Goal: Task Accomplishment & Management: Use online tool/utility

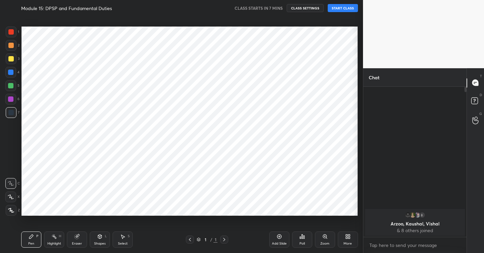
scroll to position [210, 337]
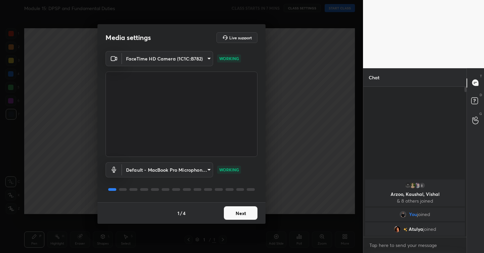
click at [237, 213] on button "Next" at bounding box center [241, 212] width 34 height 13
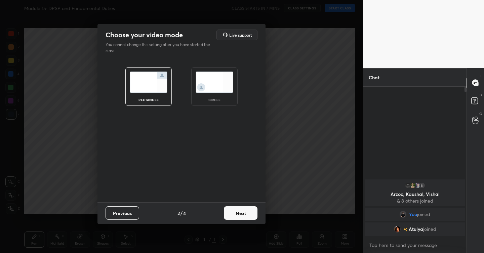
click at [237, 213] on button "Next" at bounding box center [241, 212] width 34 height 13
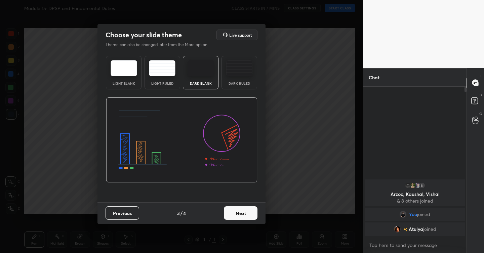
click at [237, 213] on button "Next" at bounding box center [241, 212] width 34 height 13
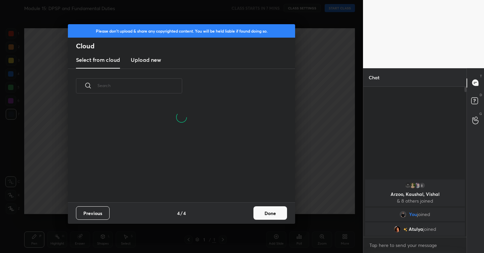
click at [154, 63] on h3 "Upload new" at bounding box center [146, 60] width 30 height 8
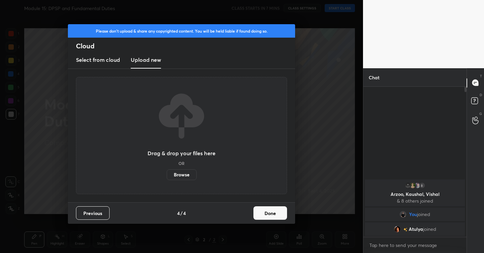
click at [189, 176] on label "Browse" at bounding box center [182, 174] width 30 height 11
click at [167, 176] on input "Browse" at bounding box center [167, 174] width 0 height 11
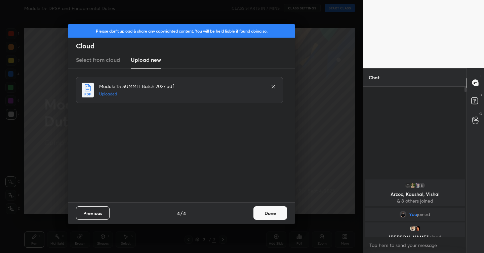
click at [266, 208] on button "Done" at bounding box center [270, 212] width 34 height 13
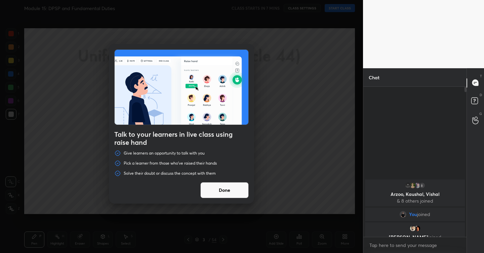
click at [228, 189] on button "Done" at bounding box center [224, 190] width 48 height 16
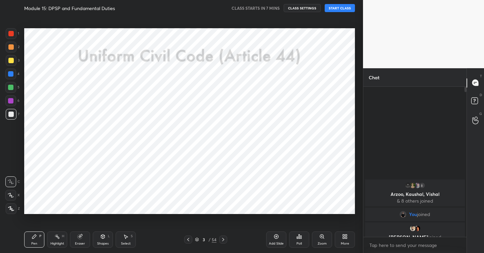
click at [190, 240] on icon at bounding box center [188, 239] width 5 height 5
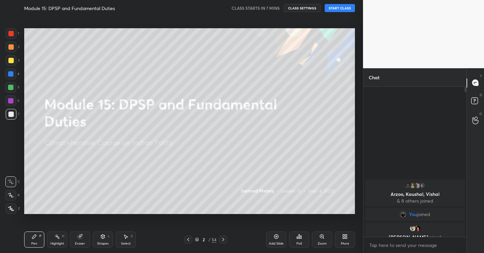
click at [12, 34] on div at bounding box center [10, 33] width 5 height 5
click at [12, 207] on icon at bounding box center [11, 208] width 6 height 5
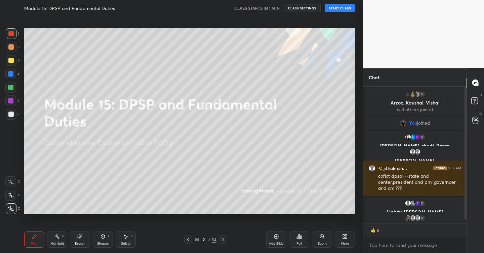
scroll to position [148, 101]
click at [339, 8] on button "START CLASS" at bounding box center [340, 8] width 30 height 8
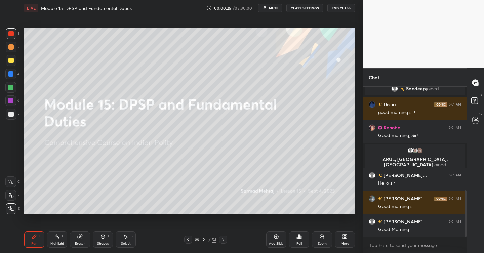
scroll to position [336, 0]
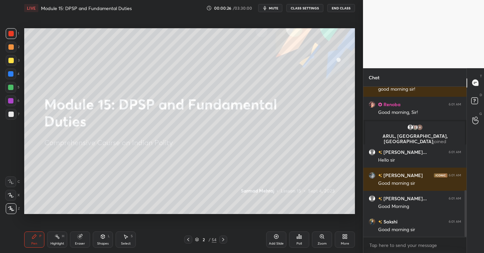
click at [280, 236] on div "Add Slide" at bounding box center [276, 240] width 20 height 16
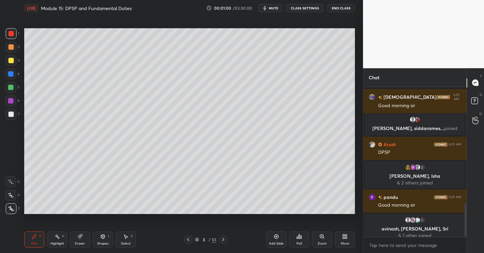
scroll to position [524, 0]
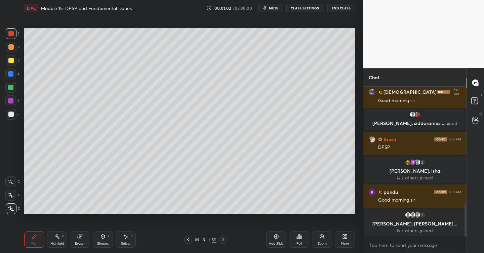
click at [11, 61] on div at bounding box center [10, 60] width 5 height 5
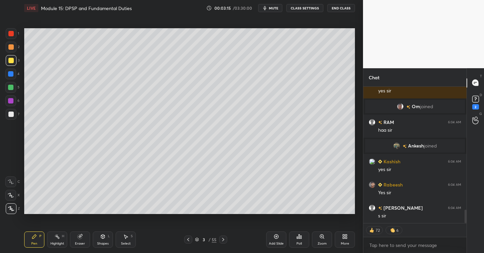
scroll to position [1238, 0]
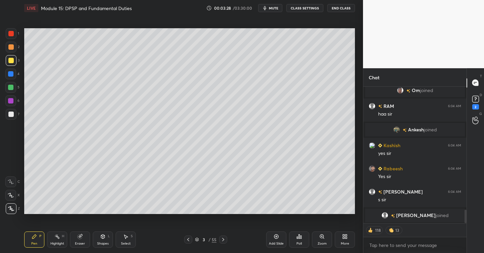
click at [278, 236] on div "Add Slide" at bounding box center [276, 240] width 20 height 16
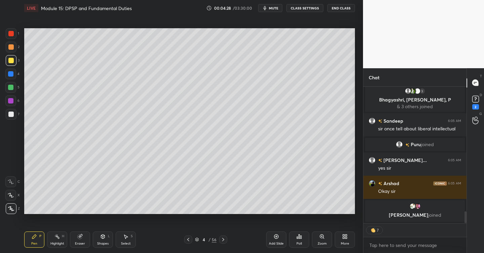
scroll to position [148, 101]
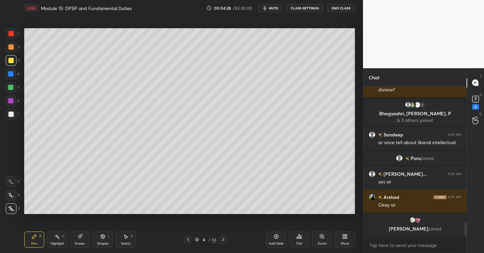
click at [12, 115] on div at bounding box center [10, 114] width 5 height 5
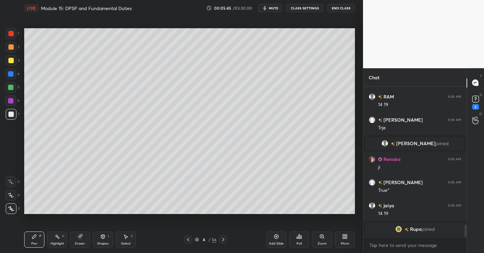
scroll to position [1709, 0]
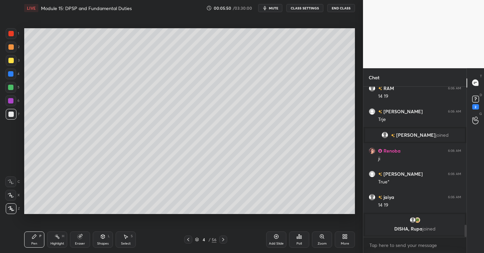
click at [12, 88] on div at bounding box center [10, 87] width 5 height 5
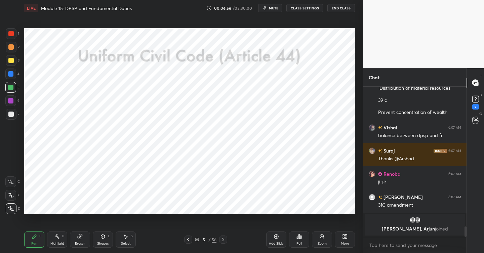
scroll to position [1975, 0]
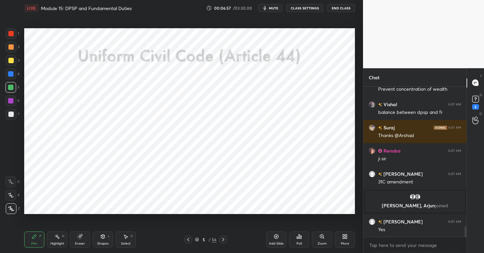
click at [16, 34] on div at bounding box center [11, 33] width 11 height 11
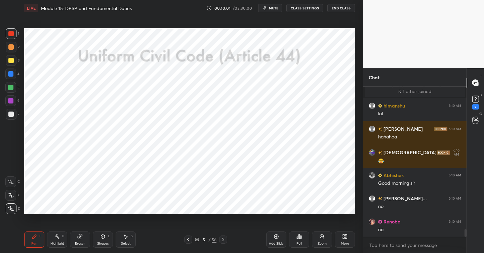
scroll to position [2844, 0]
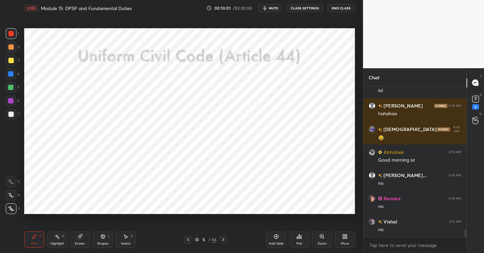
click at [13, 76] on div at bounding box center [10, 74] width 11 height 11
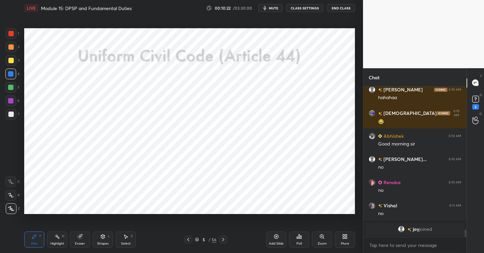
click at [280, 239] on div "Add Slide" at bounding box center [276, 240] width 20 height 16
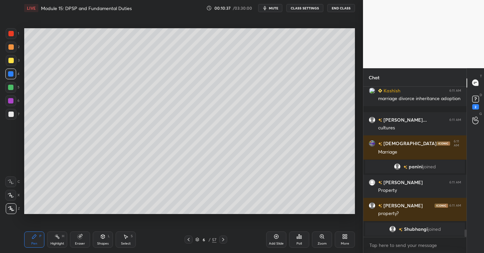
scroll to position [2970, 0]
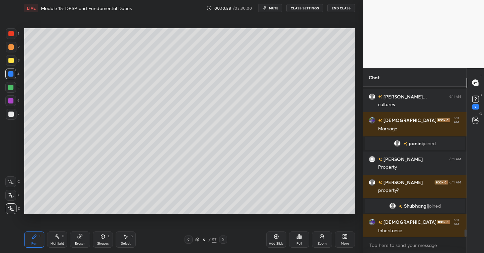
drag, startPoint x: 15, startPoint y: 115, endPoint x: 17, endPoint y: 121, distance: 6.6
click at [15, 115] on div at bounding box center [11, 114] width 11 height 11
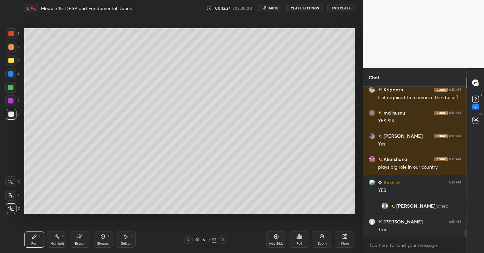
scroll to position [3240, 0]
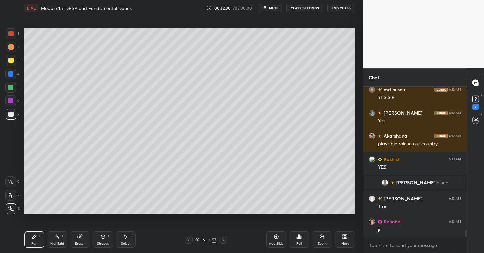
click at [13, 47] on div at bounding box center [10, 46] width 5 height 5
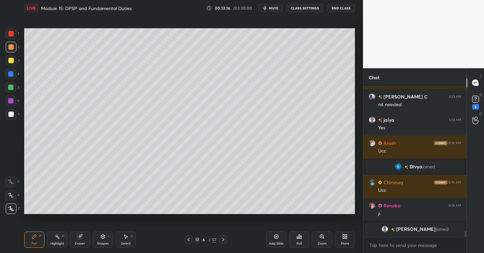
scroll to position [3534, 0]
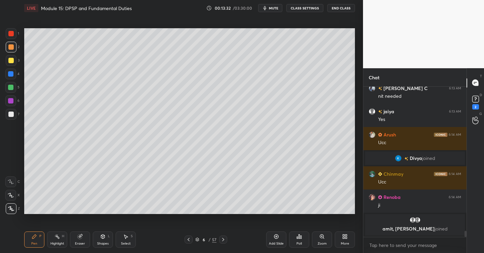
drag, startPoint x: 277, startPoint y: 236, endPoint x: 272, endPoint y: 236, distance: 4.7
click at [276, 236] on icon at bounding box center [276, 236] width 5 height 5
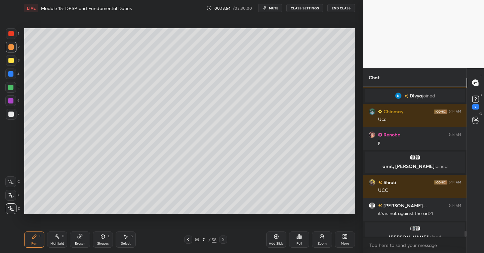
scroll to position [3599, 0]
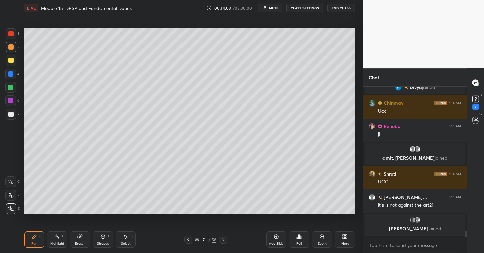
drag, startPoint x: 12, startPoint y: 59, endPoint x: 21, endPoint y: 76, distance: 18.8
click at [12, 60] on div at bounding box center [10, 60] width 5 height 5
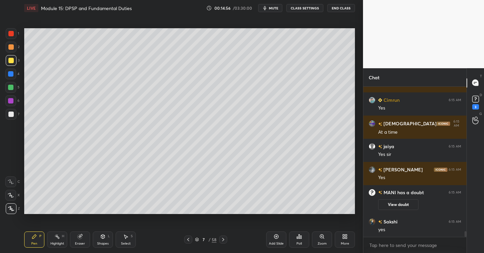
scroll to position [3881, 0]
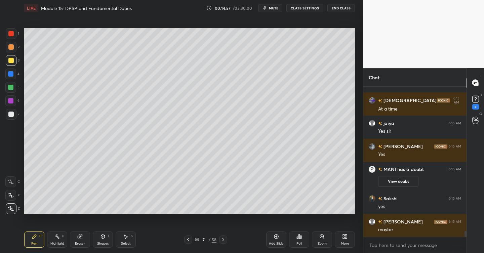
click at [275, 234] on icon at bounding box center [276, 236] width 5 height 5
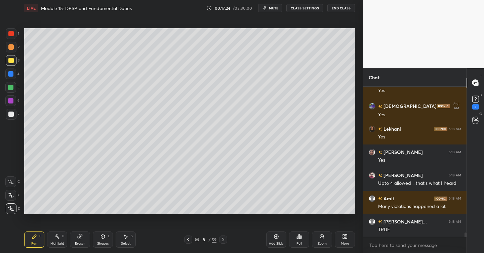
scroll to position [4880, 0]
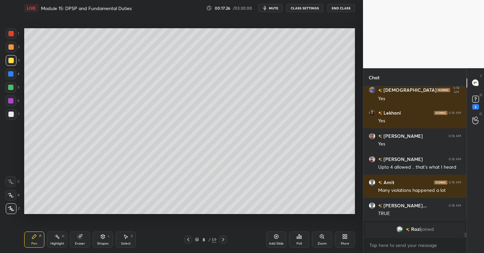
click at [13, 116] on div at bounding box center [10, 114] width 5 height 5
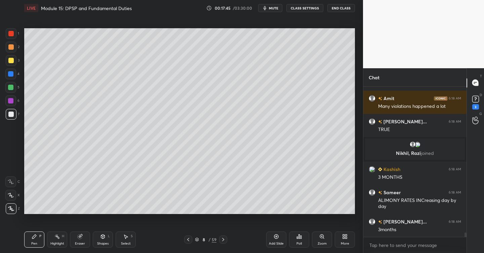
scroll to position [4887, 0]
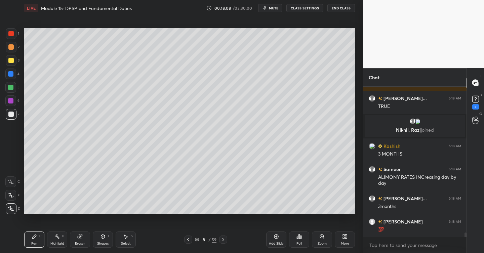
click at [279, 239] on div "Add Slide" at bounding box center [276, 240] width 20 height 16
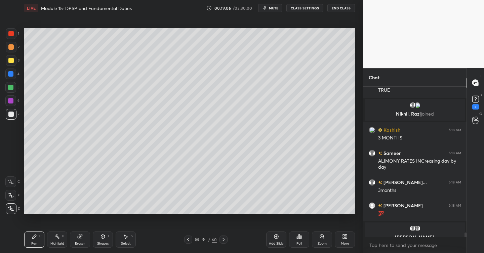
scroll to position [4912, 0]
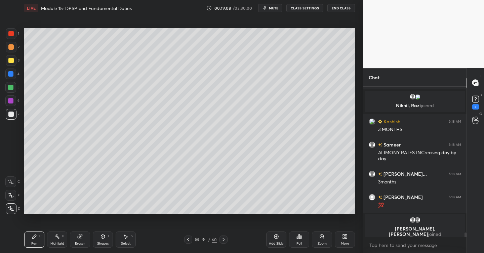
drag, startPoint x: 11, startPoint y: 61, endPoint x: 12, endPoint y: 68, distance: 7.6
click at [11, 62] on div at bounding box center [10, 60] width 5 height 5
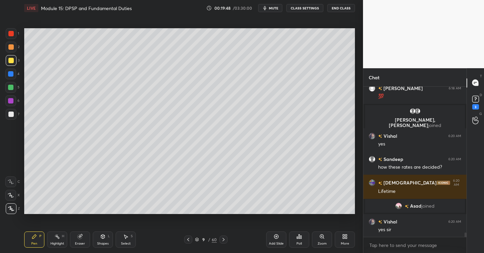
scroll to position [4994, 0]
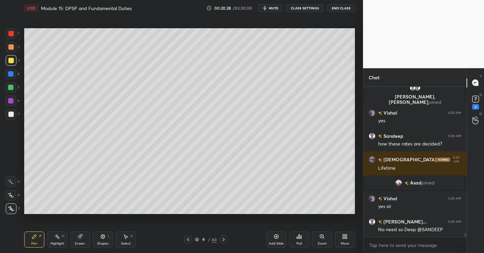
drag, startPoint x: 279, startPoint y: 239, endPoint x: 275, endPoint y: 239, distance: 4.4
click at [279, 239] on div "Add Slide" at bounding box center [276, 240] width 20 height 16
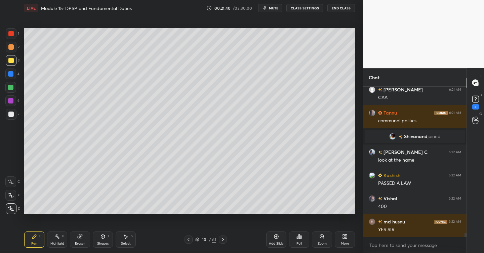
scroll to position [5299, 0]
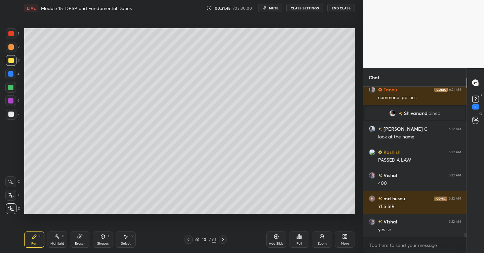
click at [13, 47] on div at bounding box center [10, 46] width 5 height 5
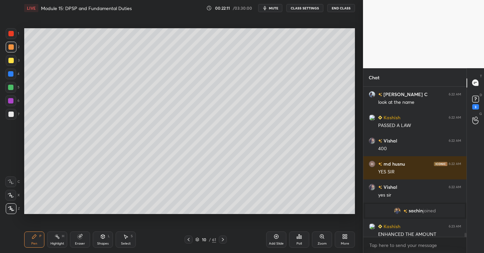
scroll to position [5320, 0]
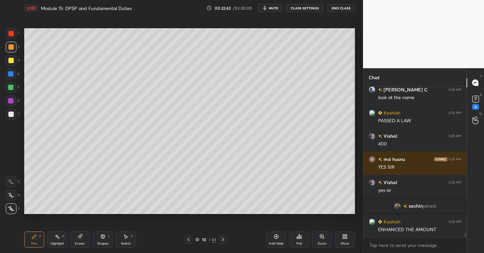
drag, startPoint x: 279, startPoint y: 235, endPoint x: 274, endPoint y: 233, distance: 5.7
click at [279, 236] on div "Add Slide" at bounding box center [276, 240] width 20 height 16
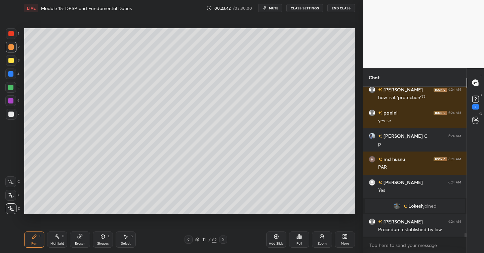
scroll to position [5673, 0]
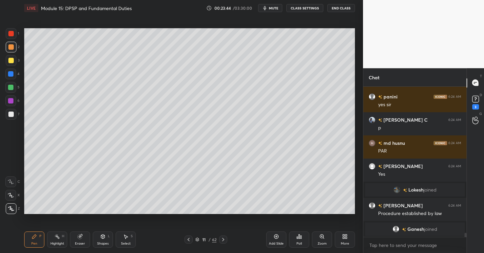
click at [12, 60] on div at bounding box center [10, 60] width 5 height 5
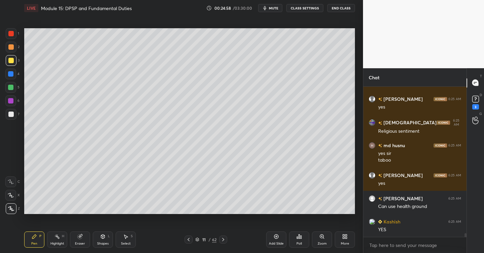
scroll to position [6033, 0]
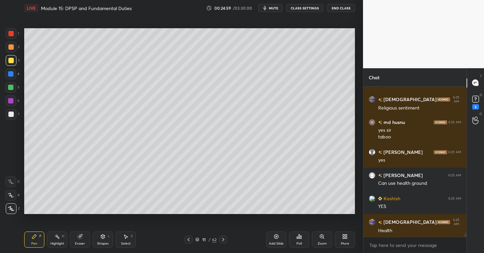
click at [10, 76] on div at bounding box center [10, 73] width 5 height 5
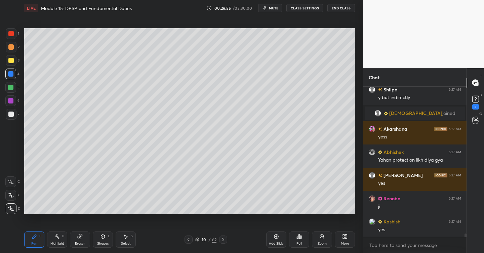
scroll to position [6324, 0]
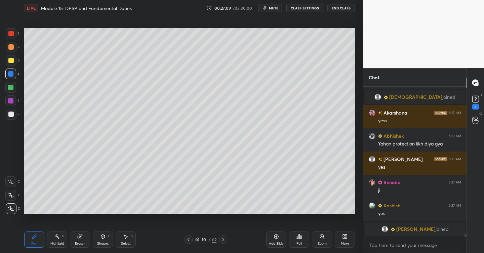
drag, startPoint x: 279, startPoint y: 236, endPoint x: 274, endPoint y: 237, distance: 4.7
click at [278, 236] on icon at bounding box center [276, 236] width 5 height 5
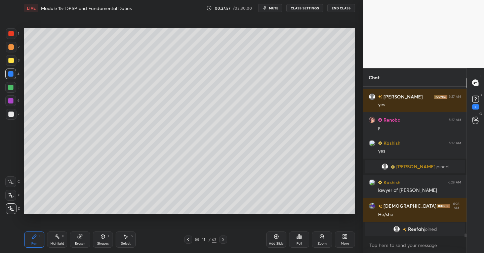
scroll to position [6346, 0]
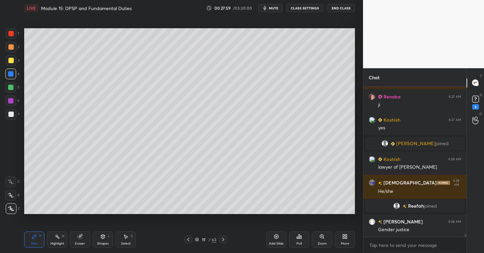
click at [13, 116] on div at bounding box center [10, 114] width 5 height 5
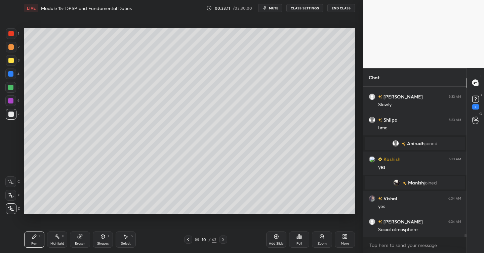
scroll to position [7505, 0]
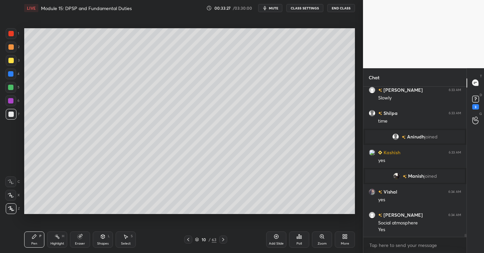
click at [225, 238] on icon at bounding box center [223, 239] width 5 height 5
drag, startPoint x: 276, startPoint y: 236, endPoint x: 270, endPoint y: 236, distance: 6.1
click at [275, 236] on icon at bounding box center [276, 236] width 5 height 5
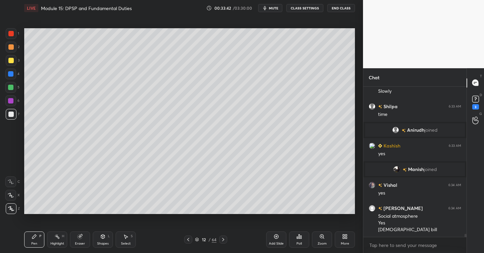
click at [13, 62] on div at bounding box center [11, 60] width 11 height 11
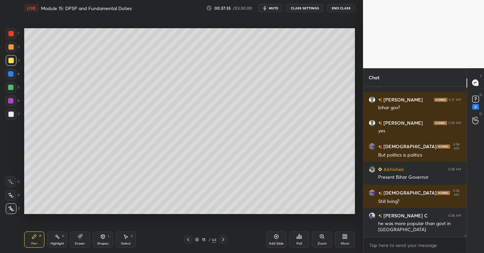
scroll to position [8348, 0]
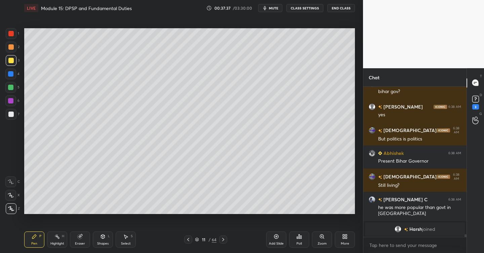
click at [224, 243] on div at bounding box center [223, 240] width 8 height 8
drag, startPoint x: 225, startPoint y: 238, endPoint x: 221, endPoint y: 231, distance: 8.7
click at [225, 238] on icon at bounding box center [223, 239] width 5 height 5
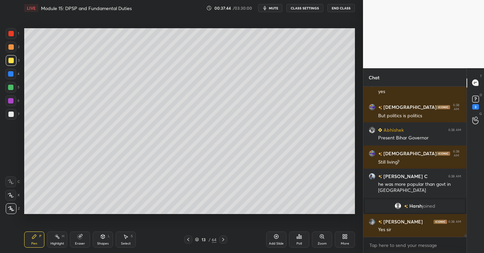
scroll to position [8231, 0]
drag, startPoint x: 226, startPoint y: 243, endPoint x: 223, endPoint y: 240, distance: 4.5
click at [225, 243] on div at bounding box center [223, 240] width 8 height 8
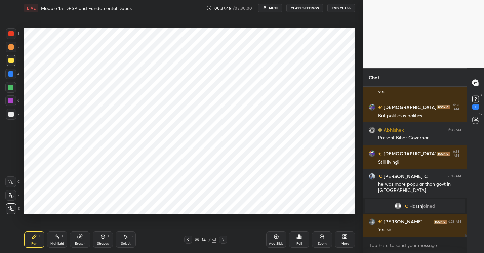
click at [12, 35] on div at bounding box center [10, 33] width 5 height 5
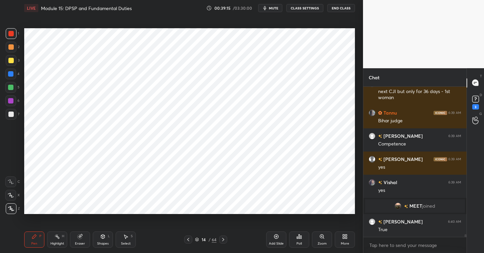
scroll to position [8557, 0]
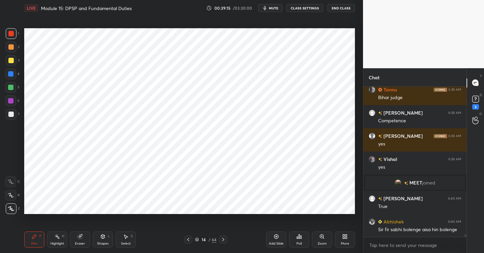
click at [226, 238] on icon at bounding box center [223, 239] width 5 height 5
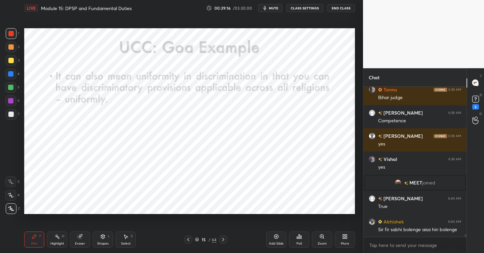
click at [189, 240] on icon at bounding box center [188, 239] width 5 height 5
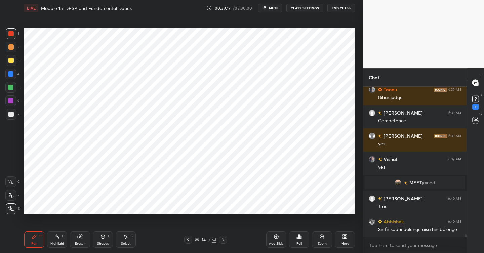
click at [280, 234] on div "Add Slide" at bounding box center [276, 240] width 20 height 16
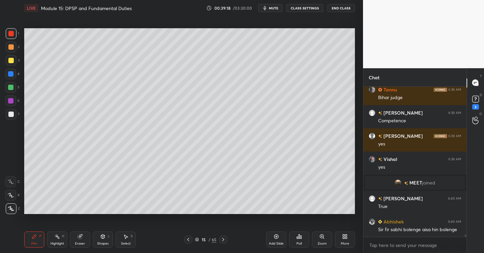
scroll to position [8592, 0]
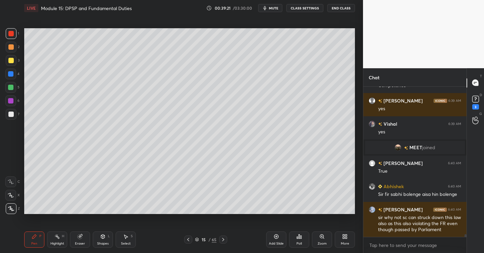
drag, startPoint x: 13, startPoint y: 61, endPoint x: 23, endPoint y: 61, distance: 9.4
click at [13, 61] on div at bounding box center [10, 60] width 5 height 5
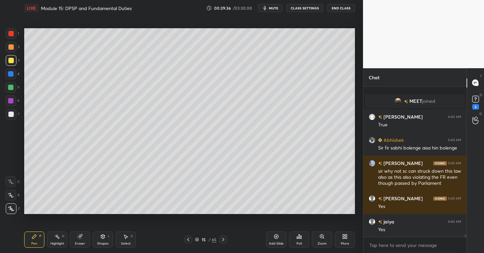
scroll to position [8662, 0]
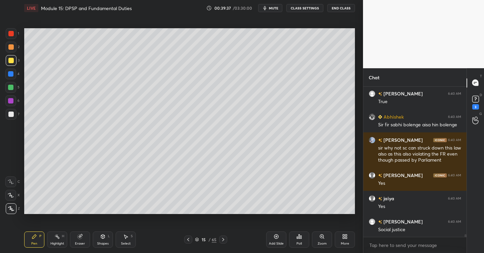
click at [13, 115] on div at bounding box center [10, 114] width 5 height 5
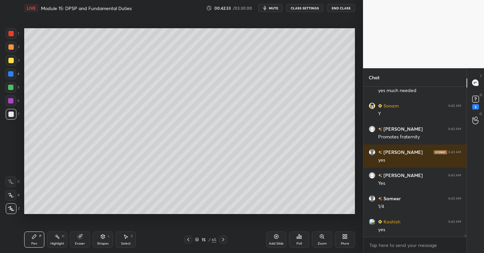
scroll to position [9287, 0]
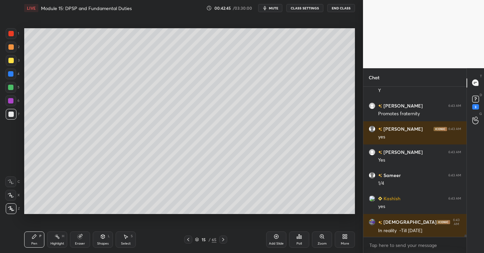
click at [278, 236] on icon at bounding box center [276, 236] width 5 height 5
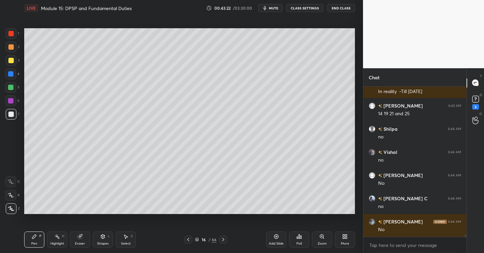
scroll to position [9542, 0]
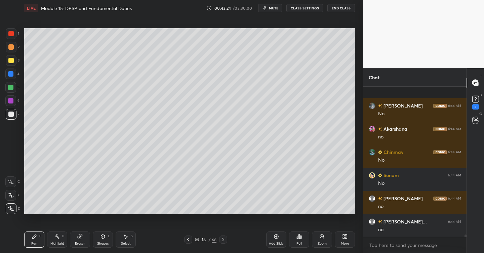
drag, startPoint x: 14, startPoint y: 61, endPoint x: 22, endPoint y: 62, distance: 8.5
click at [14, 62] on div at bounding box center [11, 60] width 11 height 11
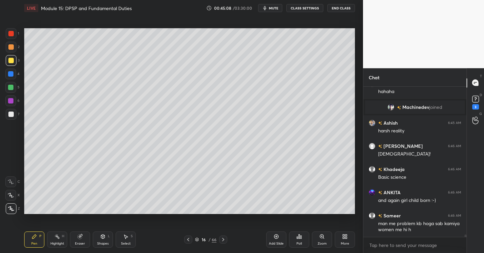
scroll to position [9932, 0]
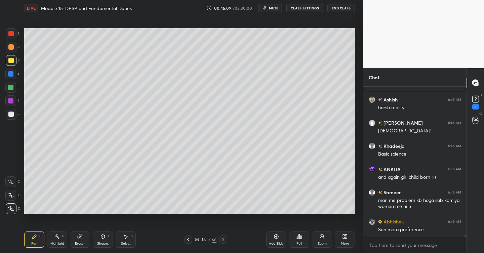
click at [279, 239] on div "Add Slide" at bounding box center [276, 240] width 20 height 16
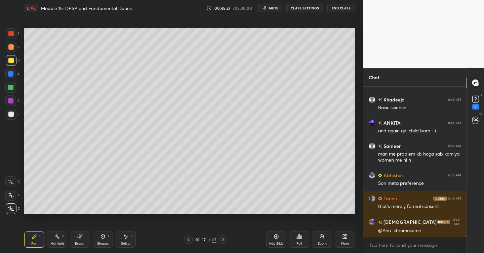
scroll to position [9978, 0]
drag, startPoint x: 282, startPoint y: 235, endPoint x: 270, endPoint y: 231, distance: 12.2
click at [281, 235] on div "Add Slide" at bounding box center [276, 240] width 20 height 16
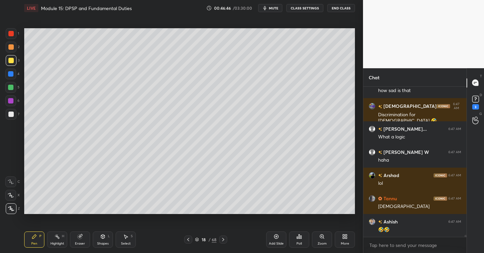
scroll to position [10260, 0]
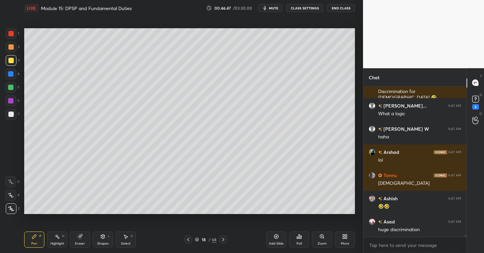
click at [278, 234] on icon at bounding box center [276, 236] width 5 height 5
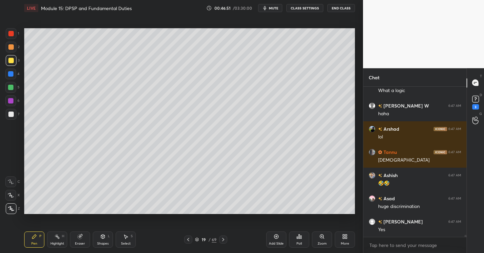
click at [13, 114] on div at bounding box center [10, 114] width 5 height 5
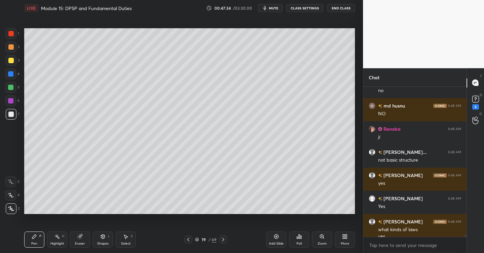
scroll to position [10756, 0]
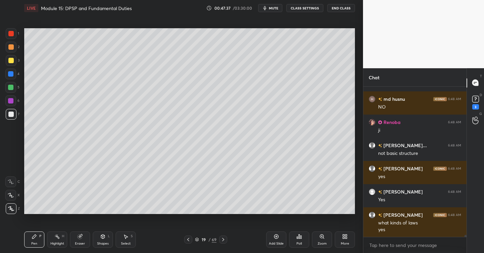
drag, startPoint x: 280, startPoint y: 237, endPoint x: 271, endPoint y: 237, distance: 8.7
click at [279, 237] on div "Add Slide" at bounding box center [276, 240] width 20 height 16
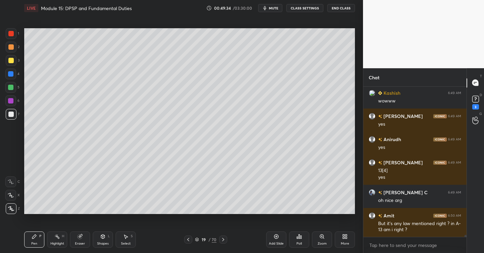
scroll to position [11372, 0]
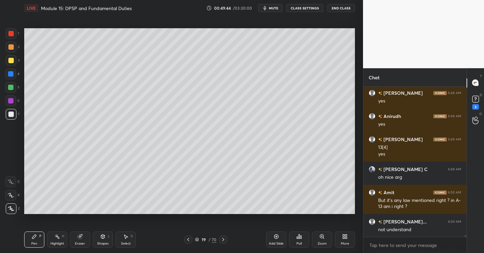
click at [279, 238] on div "Add Slide" at bounding box center [276, 240] width 20 height 16
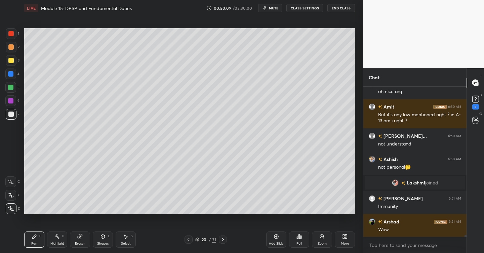
scroll to position [11182, 0]
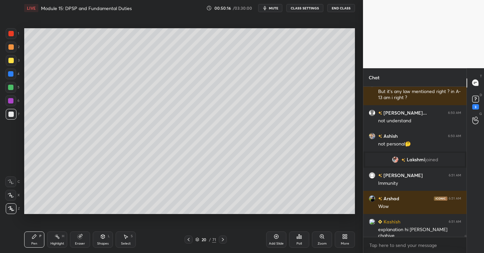
drag, startPoint x: 9, startPoint y: 61, endPoint x: 20, endPoint y: 70, distance: 13.9
click at [11, 62] on div at bounding box center [10, 60] width 5 height 5
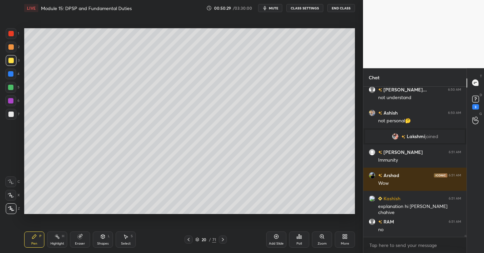
scroll to position [11235, 0]
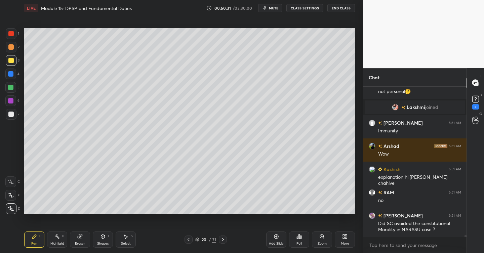
click at [280, 239] on div "Add Slide" at bounding box center [276, 240] width 20 height 16
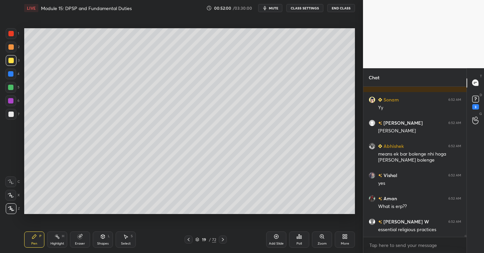
scroll to position [11495, 0]
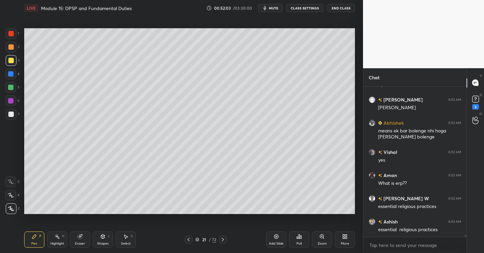
click at [13, 114] on div at bounding box center [10, 114] width 5 height 5
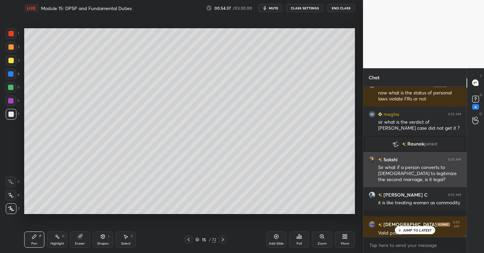
scroll to position [11959, 0]
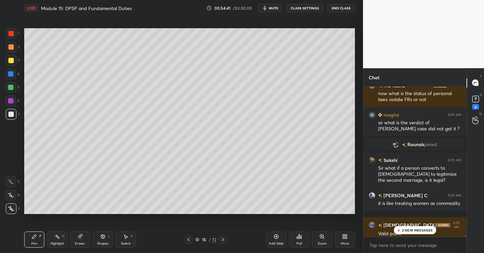
click at [225, 238] on icon at bounding box center [222, 239] width 5 height 5
click at [406, 230] on p "5 NEW MESSAGES" at bounding box center [417, 230] width 31 height 4
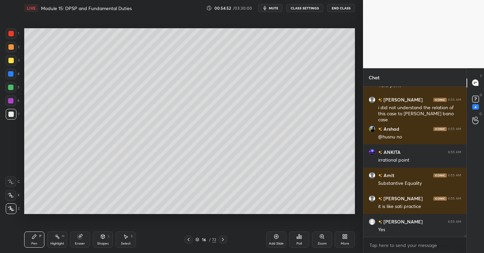
click at [224, 237] on icon at bounding box center [222, 239] width 5 height 5
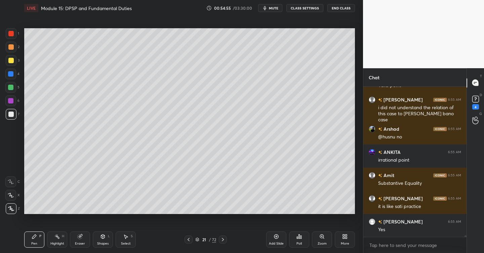
click at [224, 237] on icon at bounding box center [222, 239] width 5 height 5
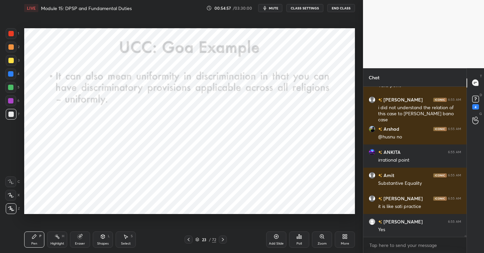
click at [186, 240] on icon at bounding box center [188, 239] width 5 height 5
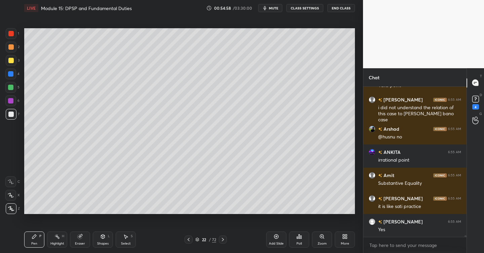
click at [279, 238] on div "Add Slide" at bounding box center [276, 240] width 20 height 16
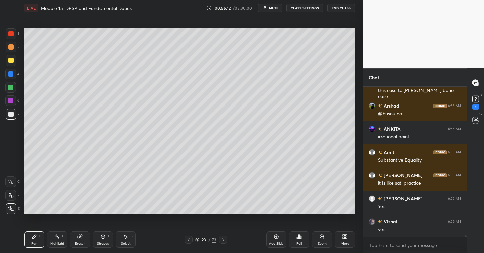
scroll to position [12154, 0]
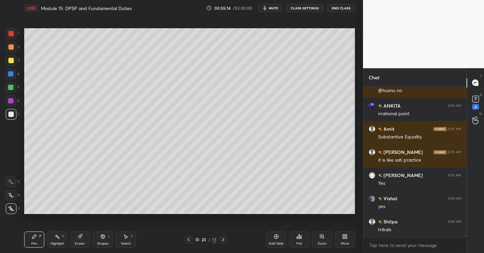
click at [13, 58] on div at bounding box center [10, 60] width 5 height 5
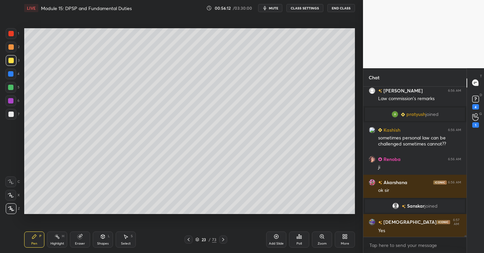
scroll to position [12229, 0]
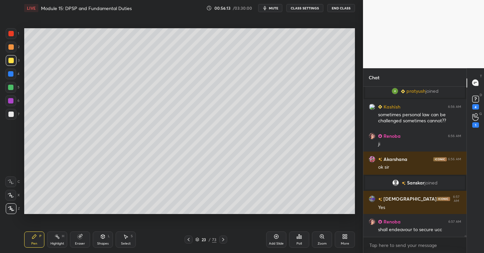
click at [13, 47] on div at bounding box center [11, 47] width 11 height 11
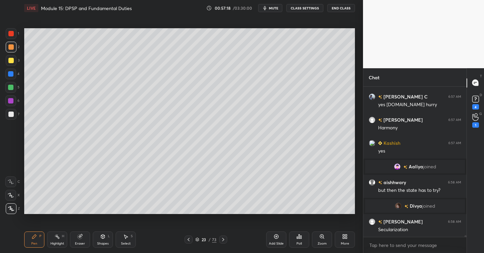
scroll to position [12405, 0]
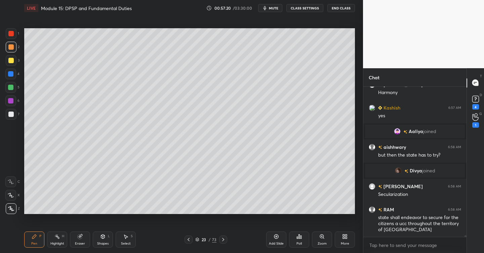
drag, startPoint x: 279, startPoint y: 239, endPoint x: 267, endPoint y: 228, distance: 16.2
click at [278, 239] on icon at bounding box center [276, 236] width 5 height 5
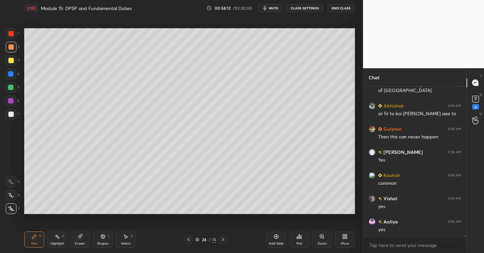
scroll to position [12561, 0]
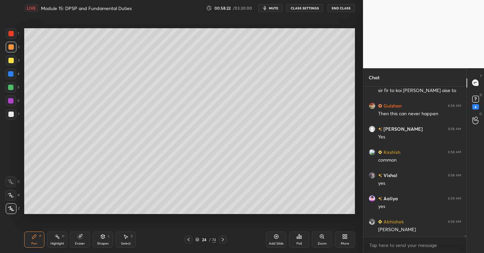
click at [280, 237] on div "Add Slide" at bounding box center [276, 240] width 20 height 16
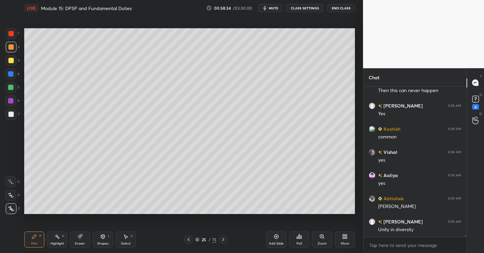
click at [13, 117] on div at bounding box center [11, 114] width 11 height 11
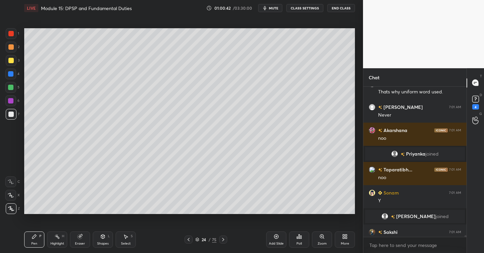
scroll to position [13015, 0]
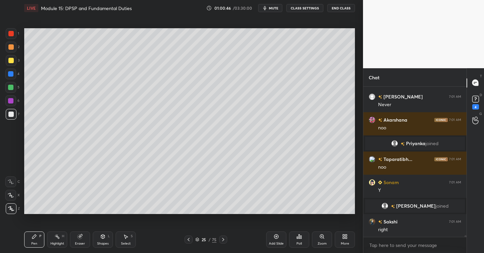
drag, startPoint x: 274, startPoint y: 239, endPoint x: 269, endPoint y: 238, distance: 5.1
click at [273, 239] on div "Add Slide" at bounding box center [276, 240] width 20 height 16
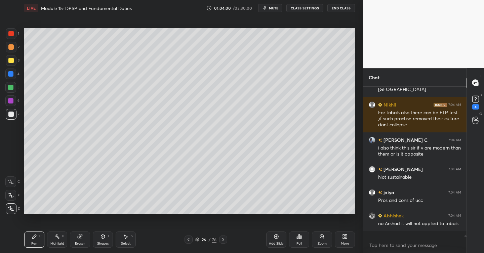
scroll to position [13731, 0]
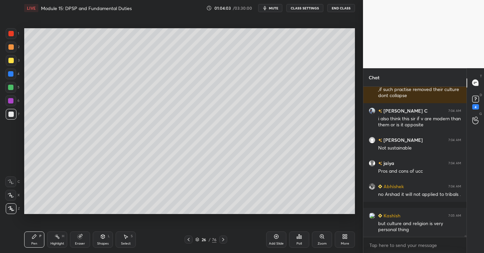
click at [11, 89] on div at bounding box center [10, 87] width 5 height 5
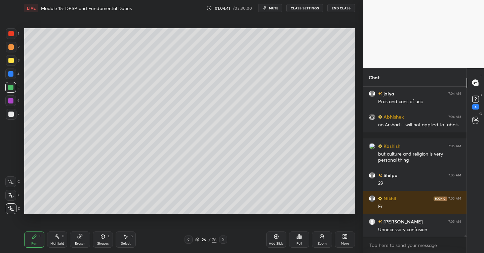
scroll to position [13823, 0]
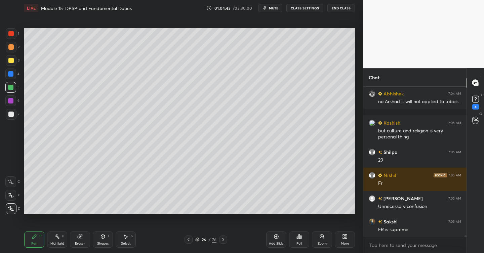
click at [282, 238] on div "Add Slide" at bounding box center [276, 240] width 20 height 16
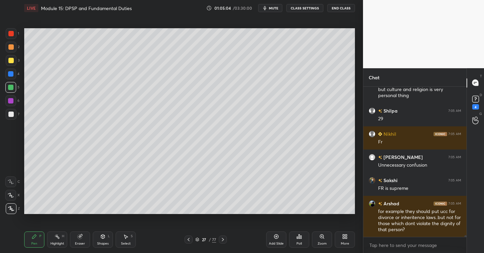
scroll to position [13900, 0]
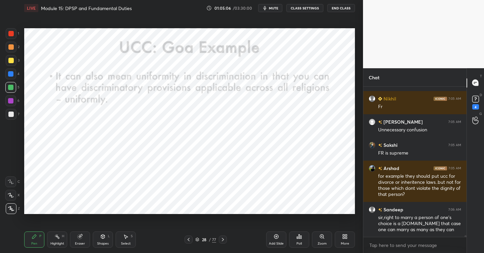
click at [10, 35] on div at bounding box center [10, 33] width 5 height 5
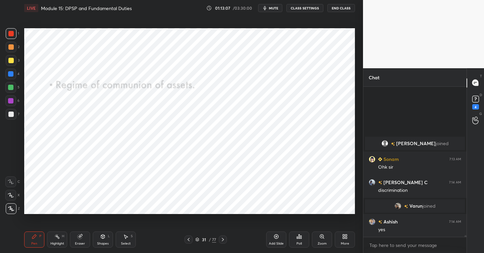
scroll to position [14590, 0]
click at [276, 240] on div "Add Slide" at bounding box center [276, 240] width 20 height 16
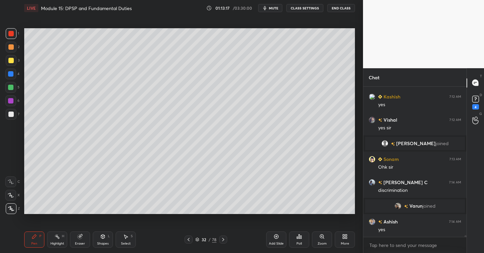
drag, startPoint x: 14, startPoint y: 114, endPoint x: 18, endPoint y: 115, distance: 3.5
click at [14, 115] on div at bounding box center [11, 114] width 11 height 11
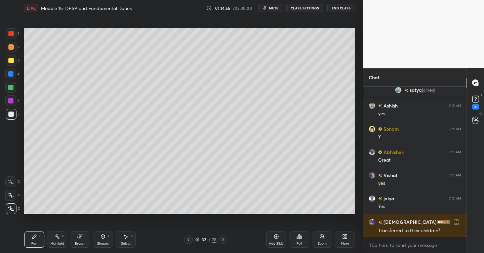
scroll to position [14861, 0]
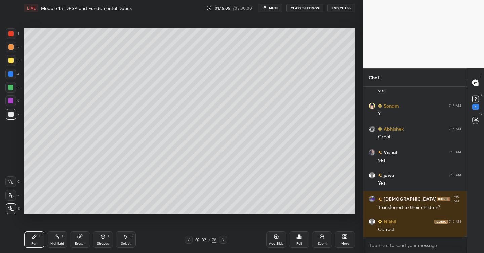
drag, startPoint x: 8, startPoint y: 59, endPoint x: 7, endPoint y: 63, distance: 3.8
click at [8, 61] on div at bounding box center [10, 60] width 5 height 5
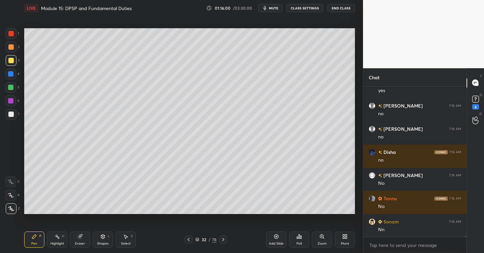
scroll to position [15394, 0]
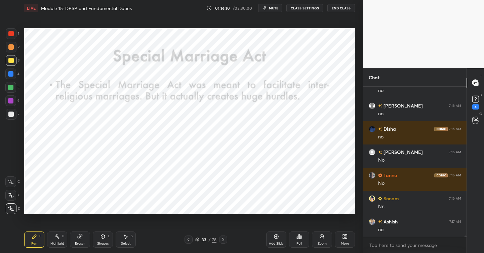
click at [13, 31] on div at bounding box center [10, 33] width 5 height 5
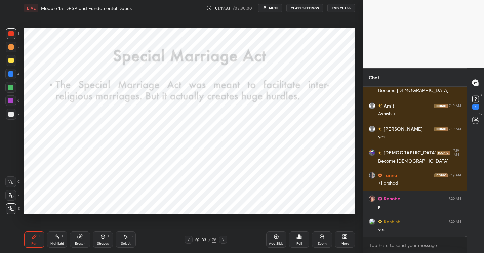
scroll to position [15649, 0]
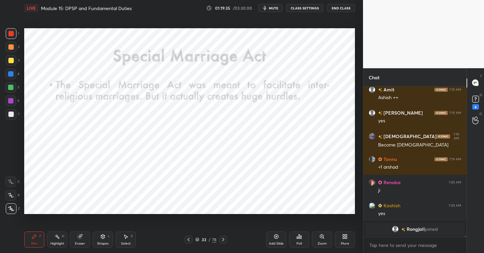
click at [278, 240] on div "Add Slide" at bounding box center [276, 240] width 20 height 16
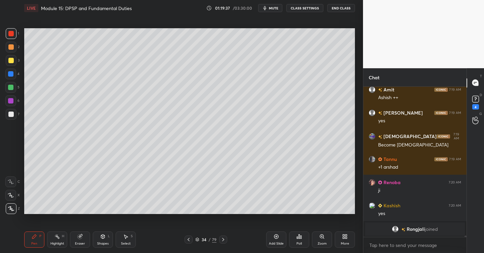
drag, startPoint x: 12, startPoint y: 59, endPoint x: 16, endPoint y: 58, distance: 4.2
click at [12, 59] on div at bounding box center [10, 60] width 5 height 5
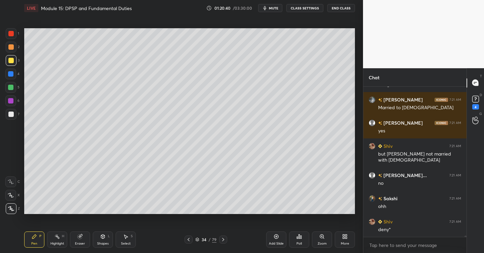
scroll to position [16227, 0]
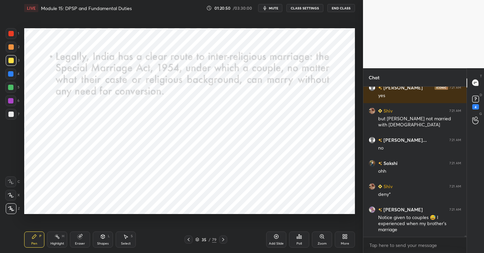
click at [13, 33] on div at bounding box center [10, 33] width 5 height 5
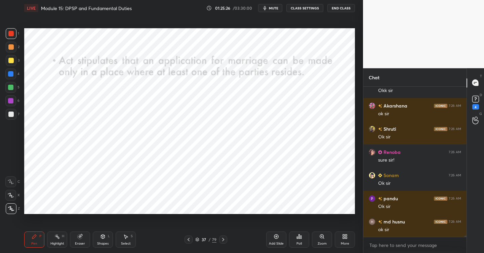
scroll to position [16876, 0]
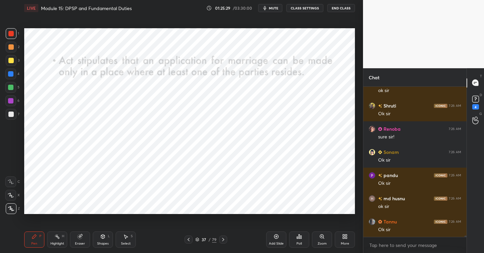
click at [275, 9] on span "mute" at bounding box center [273, 8] width 9 height 5
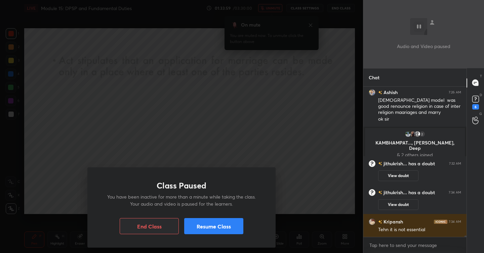
scroll to position [16924, 0]
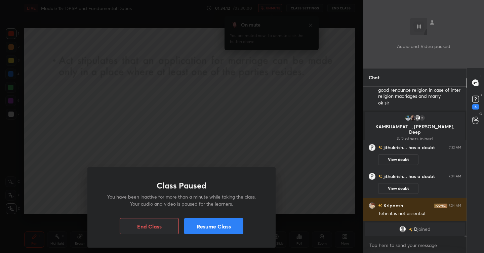
click at [213, 230] on button "Resume Class" at bounding box center [213, 226] width 59 height 16
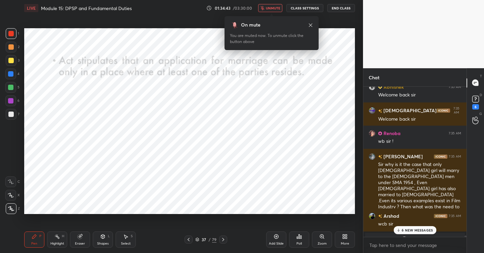
scroll to position [17432, 0]
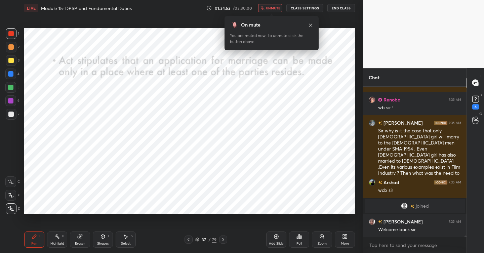
click at [310, 26] on icon at bounding box center [310, 25] width 5 height 5
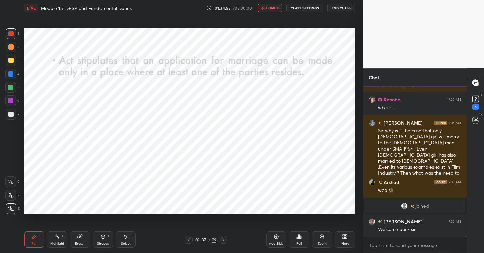
click at [273, 7] on span "unmute" at bounding box center [273, 8] width 14 height 5
click at [79, 239] on div "Eraser" at bounding box center [80, 240] width 20 height 16
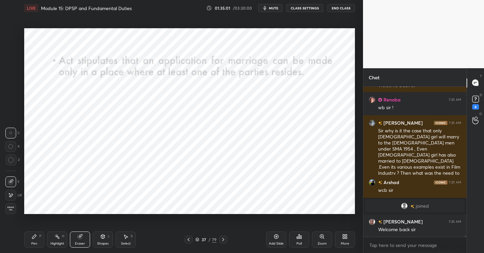
click at [36, 238] on icon at bounding box center [34, 236] width 5 height 5
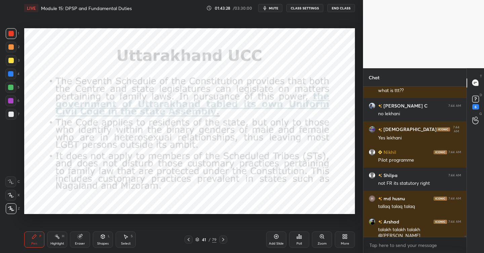
scroll to position [18017, 0]
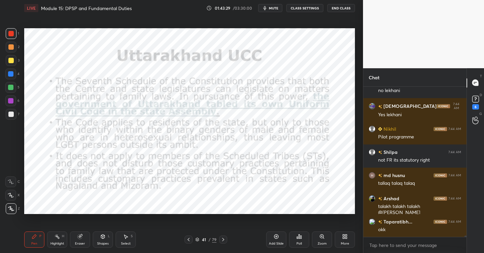
click at [280, 235] on div "Add Slide" at bounding box center [276, 240] width 20 height 16
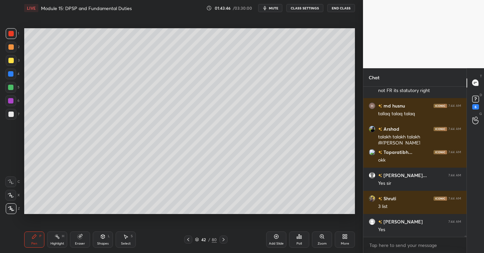
scroll to position [18179, 0]
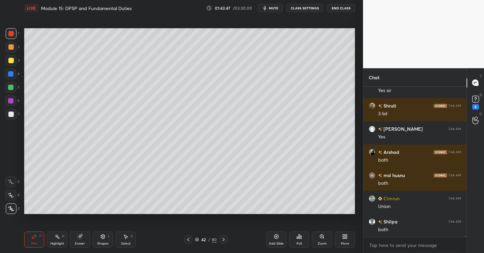
click at [12, 114] on div at bounding box center [10, 114] width 5 height 5
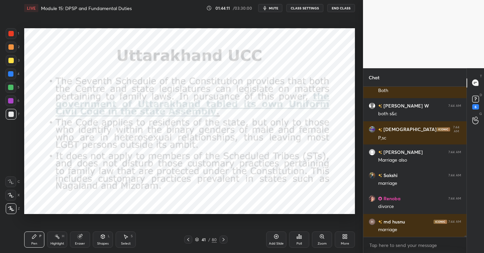
scroll to position [18411, 0]
drag, startPoint x: 12, startPoint y: 33, endPoint x: 8, endPoint y: 39, distance: 6.8
click at [12, 36] on div at bounding box center [11, 33] width 11 height 11
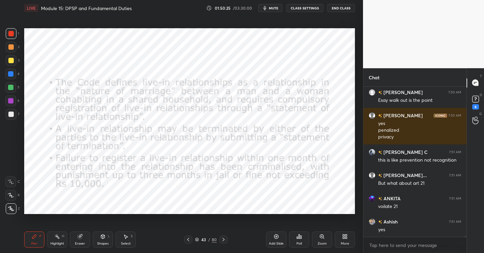
scroll to position [19614, 0]
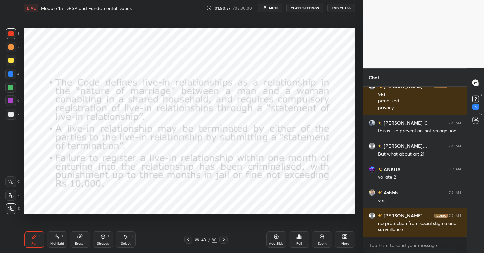
drag, startPoint x: 278, startPoint y: 241, endPoint x: 267, endPoint y: 222, distance: 22.5
click at [278, 241] on div "Add Slide" at bounding box center [276, 240] width 20 height 16
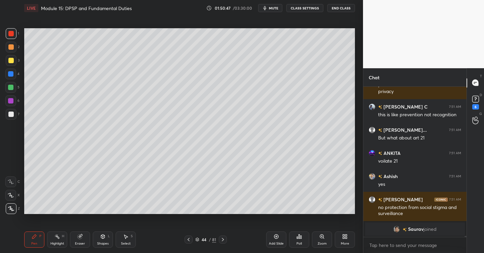
scroll to position [19083, 0]
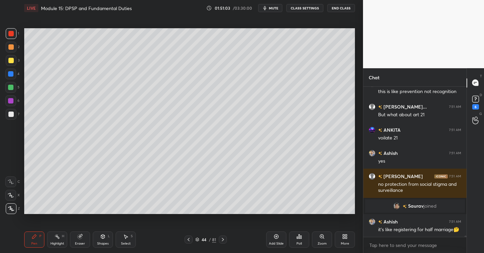
click at [11, 64] on div at bounding box center [11, 60] width 11 height 11
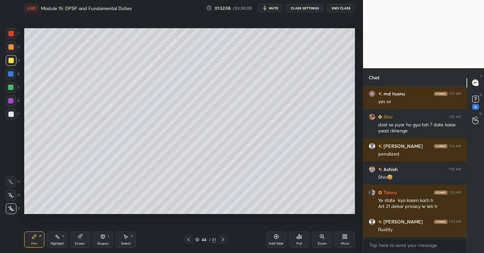
scroll to position [19311, 0]
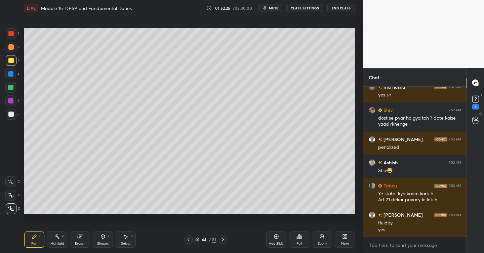
click at [274, 240] on div "Add Slide" at bounding box center [276, 240] width 20 height 16
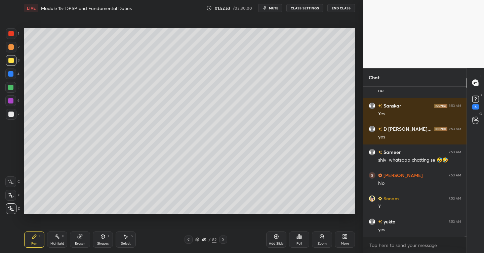
scroll to position [20128, 0]
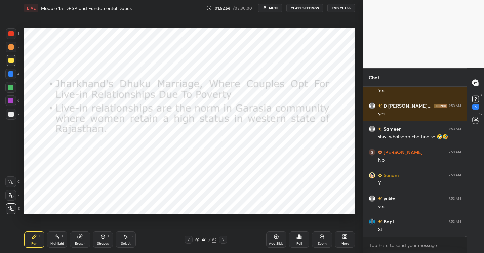
click at [16, 33] on div at bounding box center [11, 33] width 11 height 11
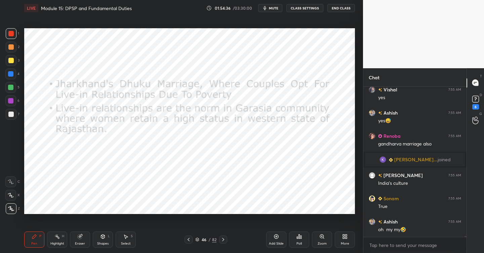
scroll to position [20233, 0]
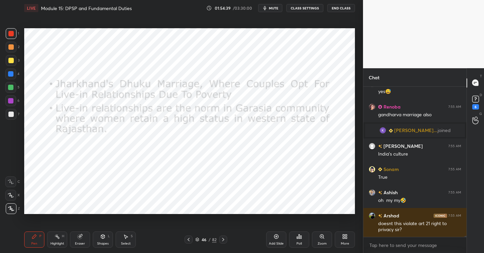
click at [278, 235] on icon at bounding box center [276, 236] width 5 height 5
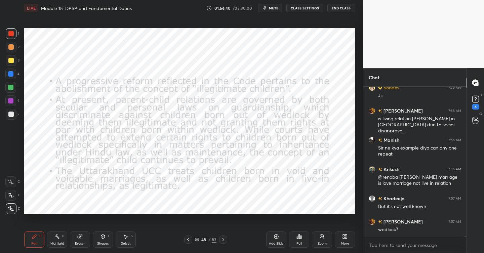
scroll to position [20582, 0]
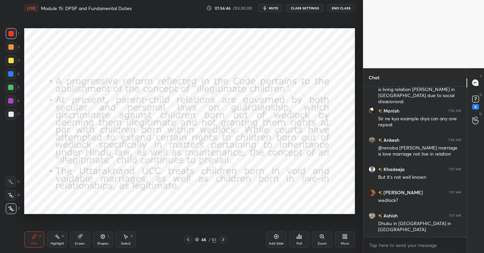
drag, startPoint x: 278, startPoint y: 237, endPoint x: 275, endPoint y: 236, distance: 3.5
click at [278, 237] on icon at bounding box center [276, 237] width 4 height 4
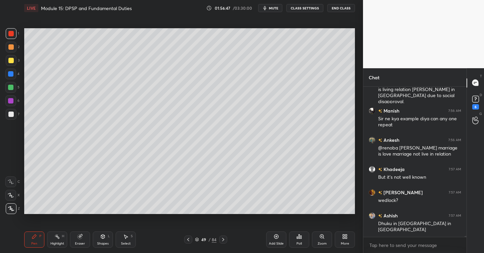
click at [11, 60] on div at bounding box center [10, 60] width 5 height 5
click at [12, 113] on div at bounding box center [10, 114] width 5 height 5
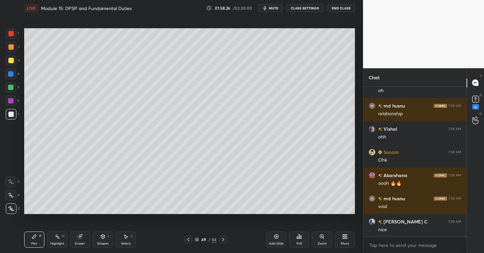
scroll to position [21353, 0]
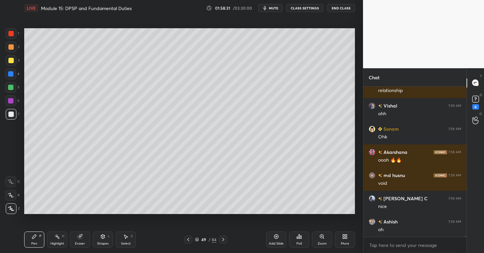
drag, startPoint x: 15, startPoint y: 100, endPoint x: 14, endPoint y: 105, distance: 5.4
click at [15, 101] on div at bounding box center [10, 100] width 11 height 11
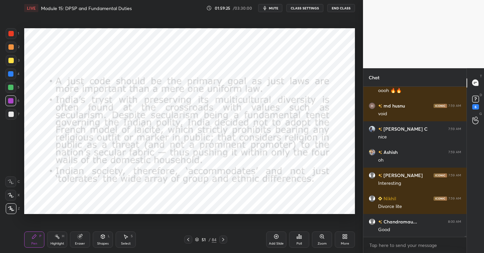
scroll to position [21446, 0]
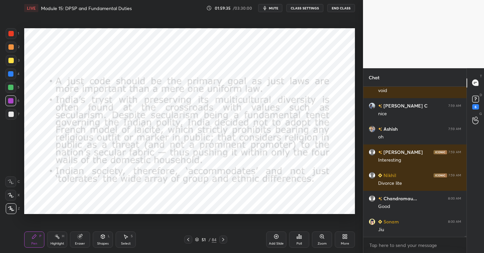
click at [192, 239] on div "51 / 84" at bounding box center [205, 240] width 43 height 8
click at [190, 240] on icon at bounding box center [188, 239] width 5 height 5
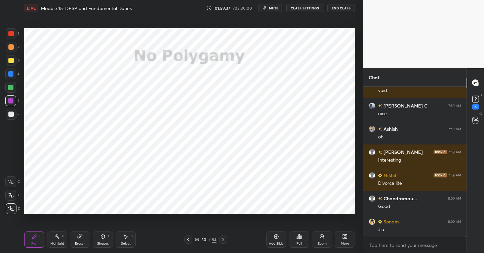
click at [277, 236] on icon at bounding box center [276, 236] width 5 height 5
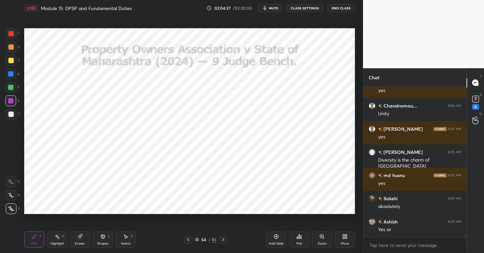
scroll to position [22371, 0]
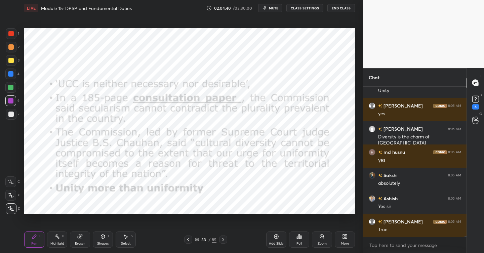
drag, startPoint x: 276, startPoint y: 234, endPoint x: 268, endPoint y: 226, distance: 11.2
click at [276, 235] on icon at bounding box center [276, 236] width 5 height 5
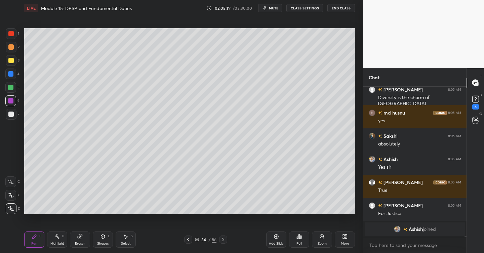
scroll to position [22071, 0]
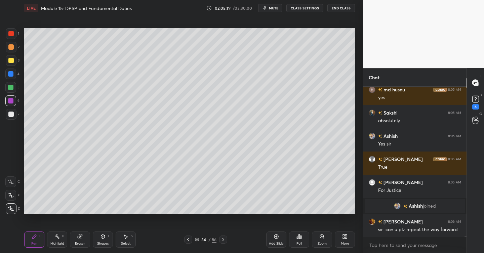
click at [301, 239] on icon at bounding box center [298, 236] width 5 height 5
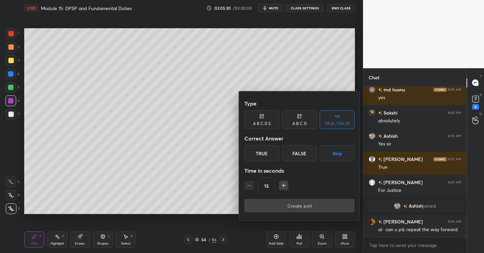
scroll to position [22094, 0]
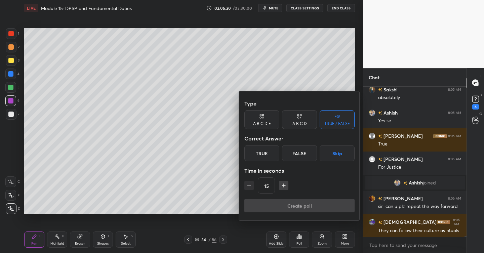
click at [264, 148] on div "True" at bounding box center [261, 153] width 35 height 16
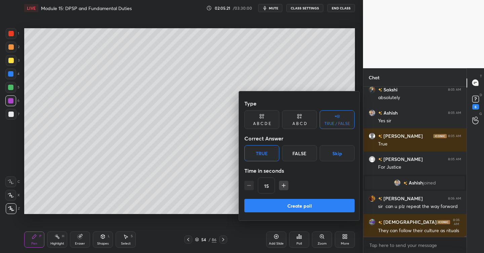
click at [299, 153] on div "False" at bounding box center [299, 153] width 35 height 16
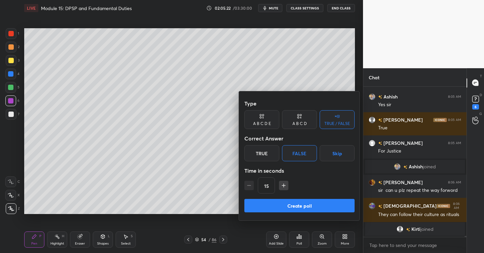
click at [306, 203] on button "Create poll" at bounding box center [299, 205] width 110 height 13
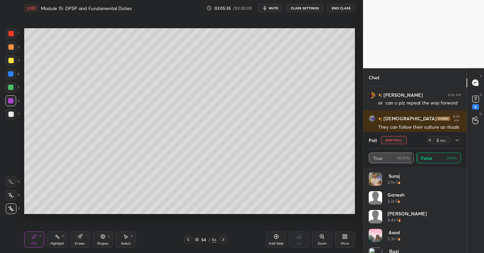
scroll to position [22172, 0]
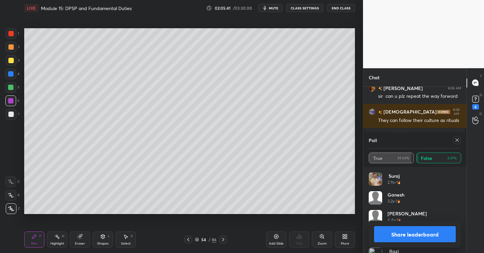
click at [457, 141] on icon at bounding box center [456, 139] width 5 height 5
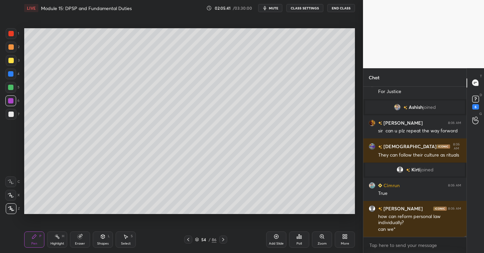
scroll to position [148, 101]
click at [223, 239] on icon at bounding box center [223, 239] width 5 height 5
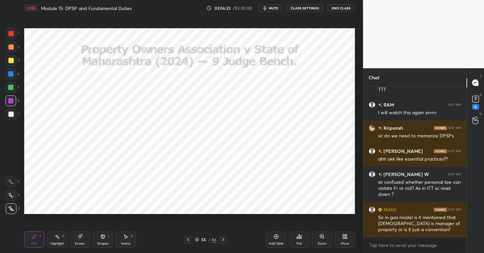
click at [11, 34] on div at bounding box center [10, 33] width 5 height 5
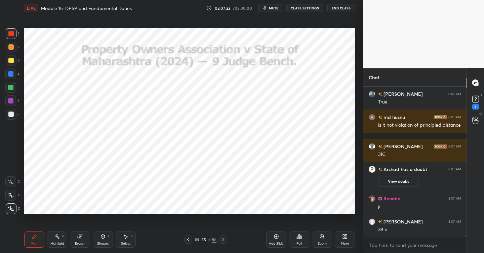
scroll to position [22421, 0]
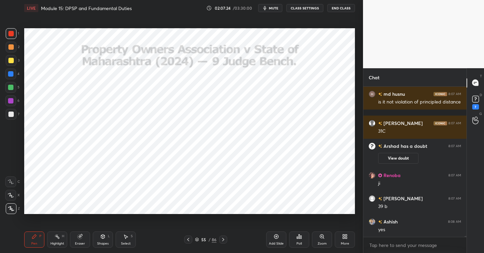
click at [278, 237] on icon at bounding box center [276, 236] width 5 height 5
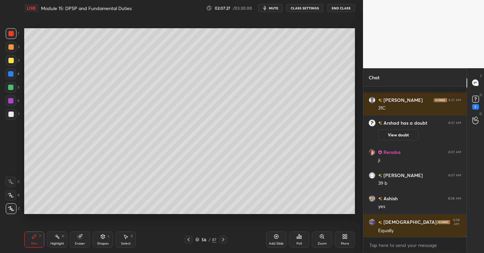
scroll to position [22460, 0]
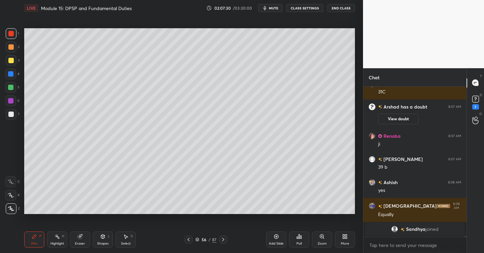
click at [13, 114] on div at bounding box center [10, 114] width 5 height 5
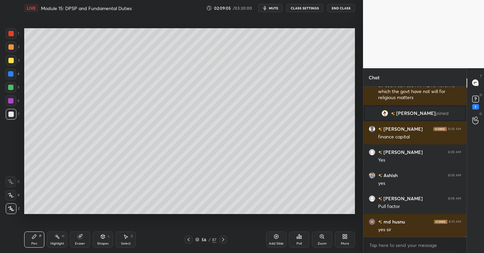
scroll to position [22711, 0]
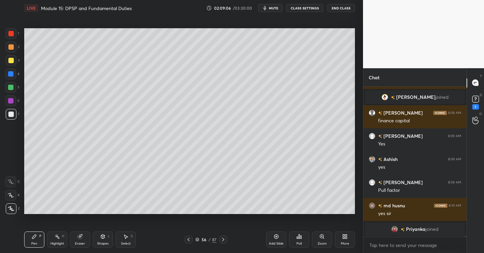
click at [279, 236] on icon at bounding box center [276, 236] width 5 height 5
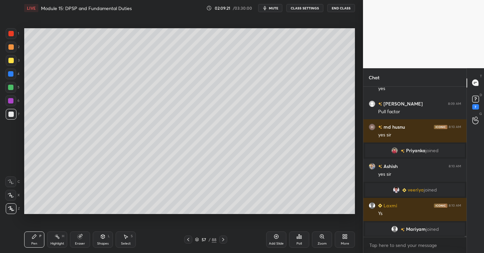
scroll to position [22699, 0]
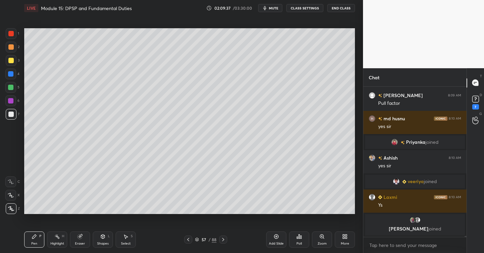
drag, startPoint x: 14, startPoint y: 58, endPoint x: 19, endPoint y: 59, distance: 4.8
click at [15, 58] on div at bounding box center [11, 60] width 11 height 11
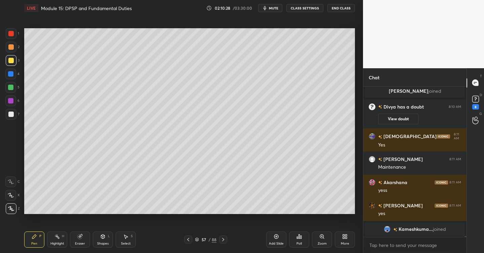
scroll to position [22802, 0]
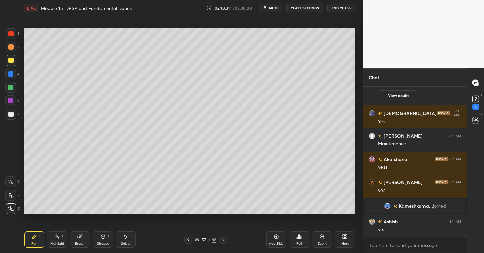
click at [15, 101] on div at bounding box center [10, 100] width 11 height 11
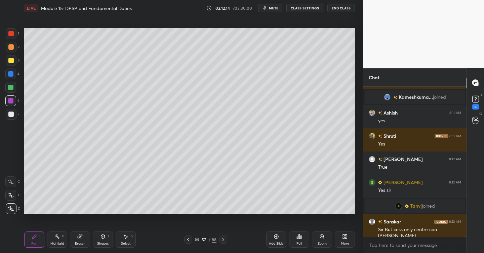
scroll to position [22896, 0]
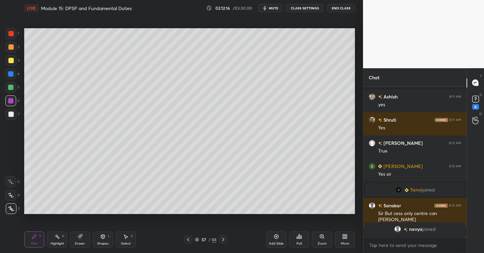
click at [354, 78] on div "Setting up your live class Poll for secs No correct answer Start poll" at bounding box center [190, 121] width 336 height 210
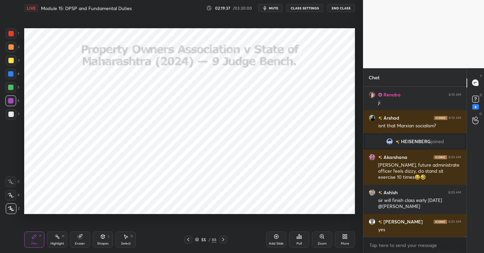
scroll to position [23453, 0]
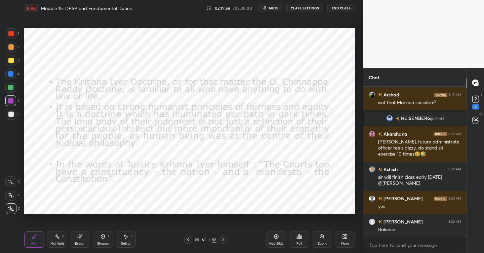
drag, startPoint x: 278, startPoint y: 237, endPoint x: 274, endPoint y: 238, distance: 4.1
click at [277, 237] on icon at bounding box center [276, 236] width 5 height 5
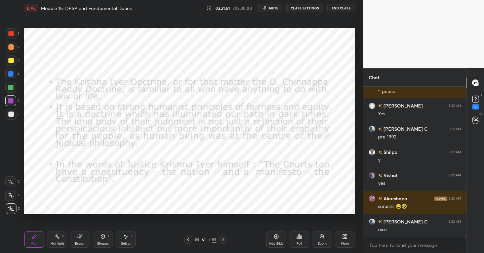
scroll to position [23790, 0]
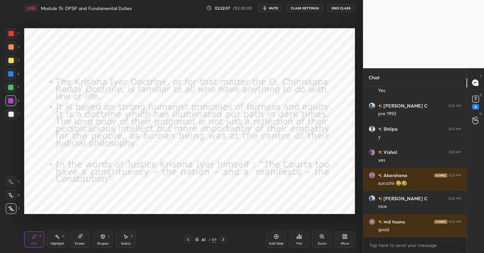
click at [279, 238] on div "Add Slide" at bounding box center [276, 240] width 20 height 16
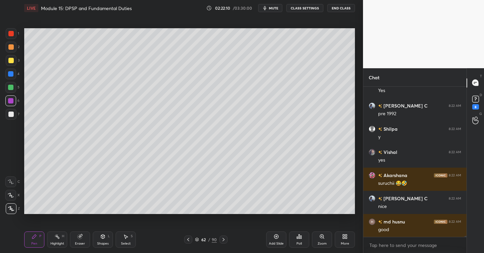
click at [12, 59] on div at bounding box center [10, 60] width 5 height 5
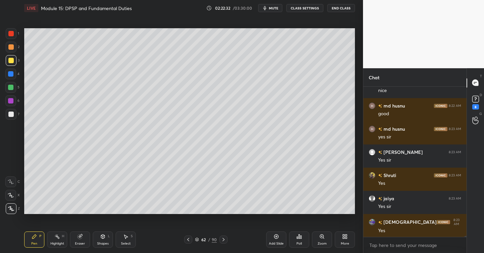
scroll to position [23929, 0]
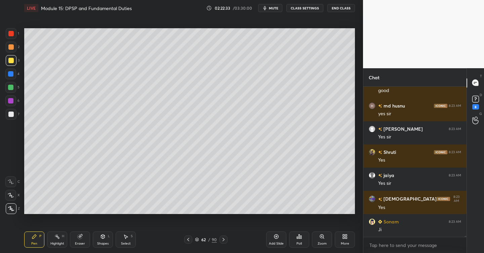
drag, startPoint x: 280, startPoint y: 232, endPoint x: 276, endPoint y: 233, distance: 4.0
click at [278, 232] on div "Add Slide" at bounding box center [276, 240] width 20 height 16
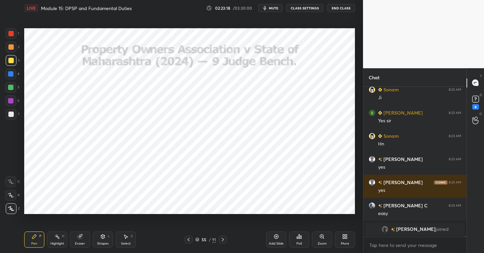
scroll to position [23869, 0]
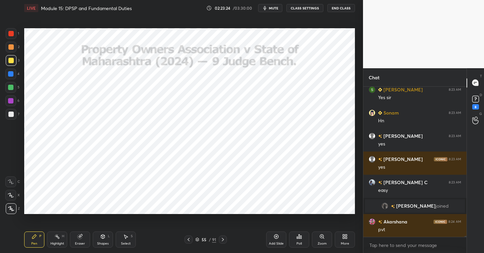
click at [13, 31] on div at bounding box center [10, 33] width 5 height 5
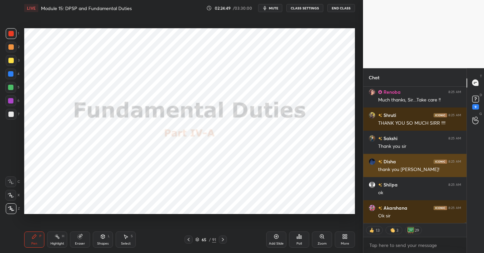
scroll to position [24383, 0]
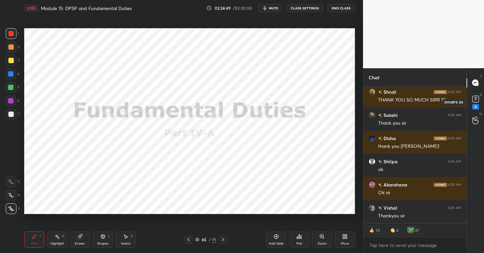
click at [473, 103] on icon at bounding box center [476, 99] width 10 height 10
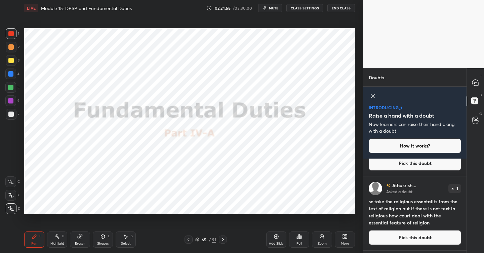
scroll to position [504, 0]
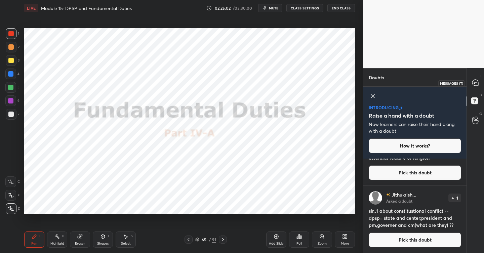
click at [475, 79] on icon at bounding box center [475, 82] width 7 height 7
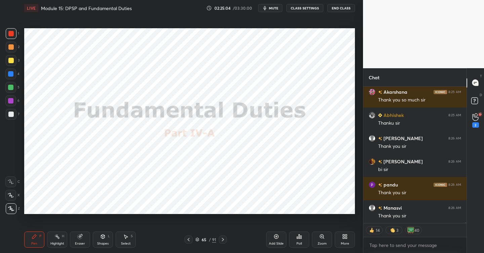
scroll to position [24686, 0]
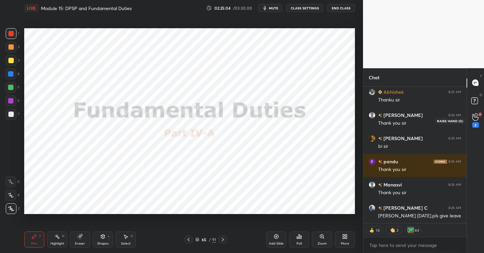
click at [479, 117] on div "2" at bounding box center [475, 121] width 13 height 12
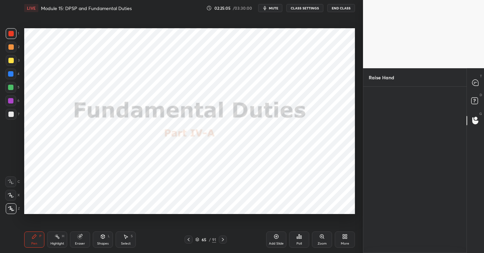
scroll to position [2, 2]
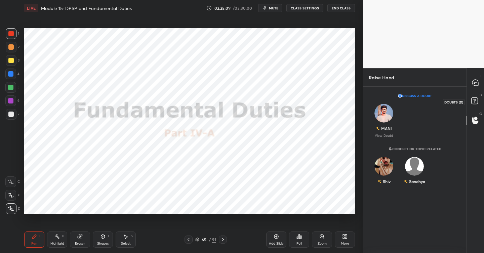
click at [476, 102] on rect at bounding box center [474, 100] width 6 height 6
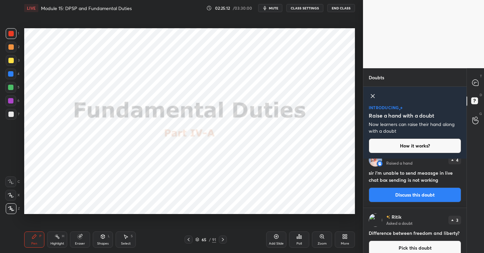
scroll to position [0, 0]
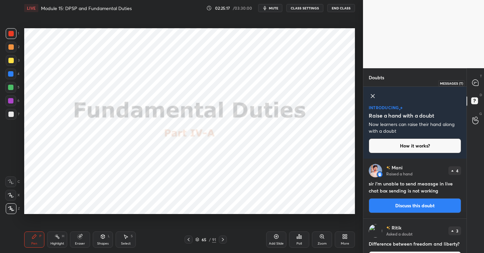
click at [473, 83] on icon at bounding box center [475, 83] width 6 height 6
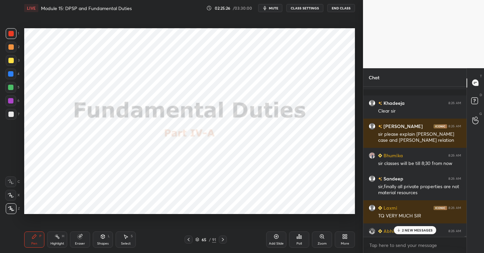
scroll to position [24836, 0]
click at [190, 240] on icon at bounding box center [188, 239] width 5 height 5
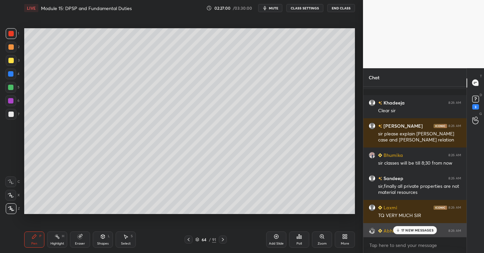
click at [398, 225] on div "Abhishek 8:26 AM Great session sir" at bounding box center [414, 234] width 103 height 23
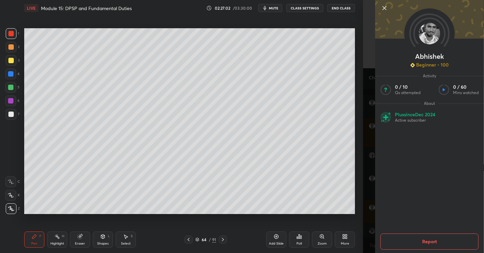
click at [378, 199] on div "Abhishek Beginner • 100 Activity 0 / 10 Qs attempted 0 / 60 Mins watched About …" at bounding box center [429, 126] width 109 height 253
click at [372, 193] on div "Abhishek Beginner • 100 Activity 0 / 10 Qs attempted 0 / 60 Mins watched About …" at bounding box center [423, 126] width 121 height 253
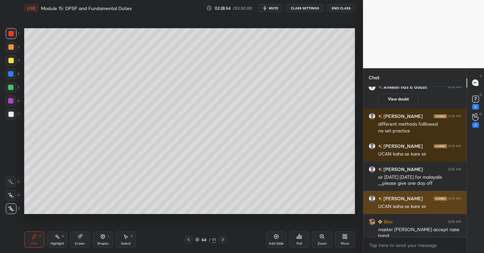
scroll to position [25882, 0]
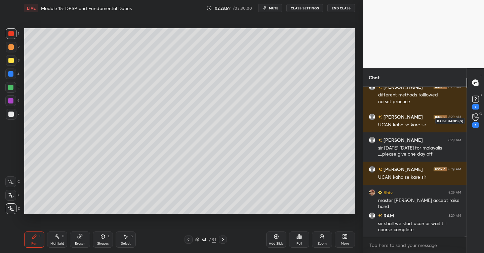
click at [474, 120] on icon at bounding box center [475, 117] width 6 height 8
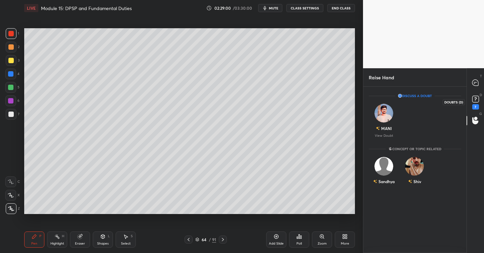
click at [476, 102] on rect at bounding box center [475, 99] width 6 height 6
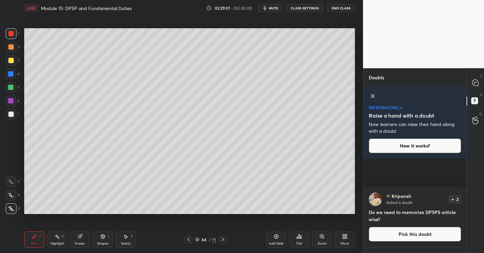
scroll to position [560, 0]
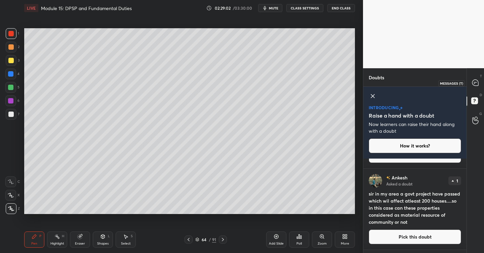
click at [474, 82] on icon at bounding box center [475, 83] width 6 height 6
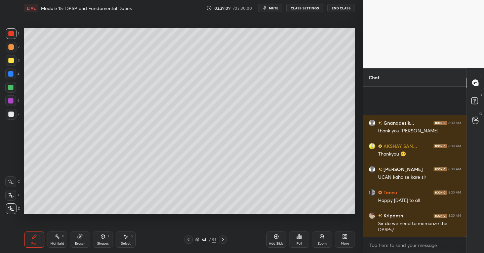
scroll to position [26259, 0]
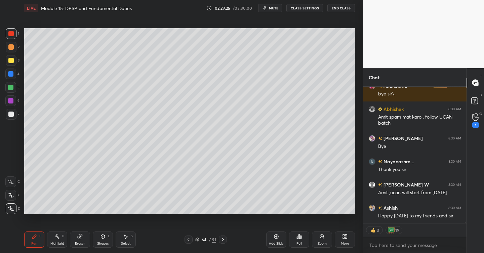
click at [272, 12] on button "mute" at bounding box center [270, 8] width 24 height 8
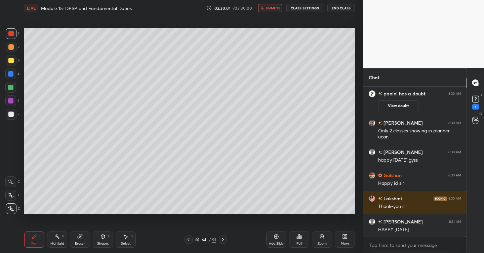
click at [341, 8] on button "End Class" at bounding box center [341, 8] width 28 height 8
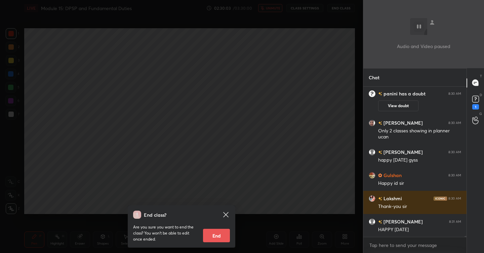
click at [215, 236] on button "End" at bounding box center [216, 235] width 27 height 13
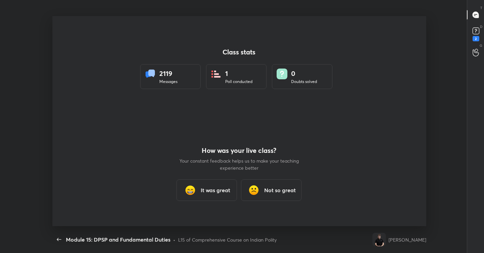
type textarea "x"
